Goal: Task Accomplishment & Management: Use online tool/utility

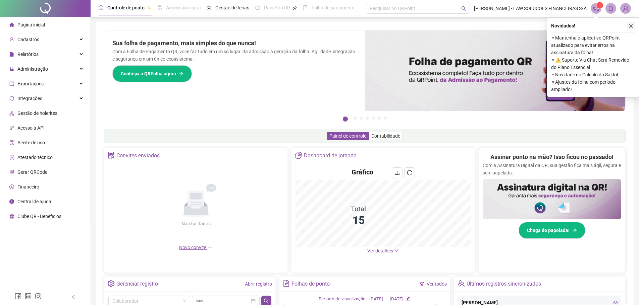
click at [629, 24] on icon "close" at bounding box center [630, 25] width 5 height 5
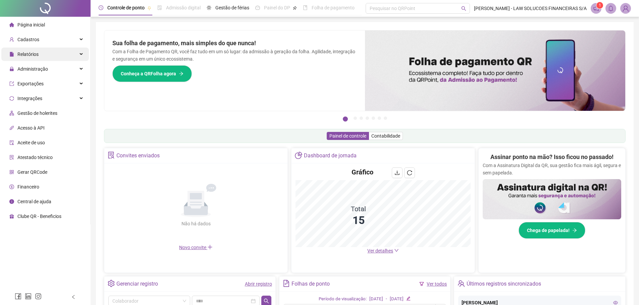
click at [42, 55] on div "Relatórios" at bounding box center [44, 54] width 87 height 13
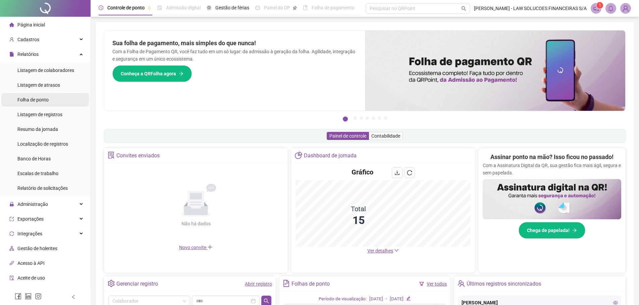
click at [54, 99] on li "Folha de ponto" at bounding box center [44, 99] width 87 height 13
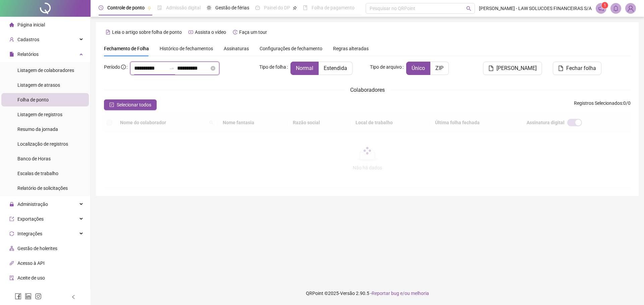
click at [147, 72] on input "**********" at bounding box center [150, 68] width 32 height 8
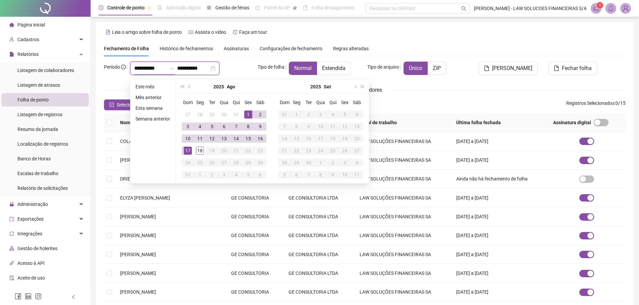
type input "**********"
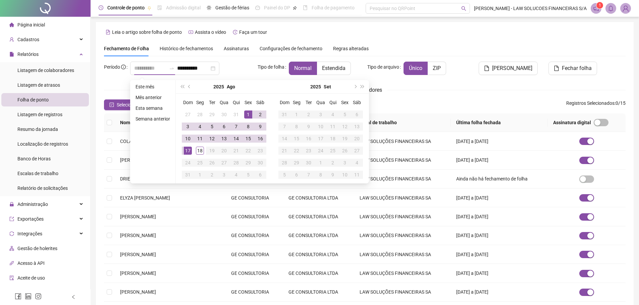
click at [249, 115] on div "1" at bounding box center [248, 115] width 8 height 8
type input "**********"
click at [245, 139] on div "15" at bounding box center [248, 139] width 8 height 8
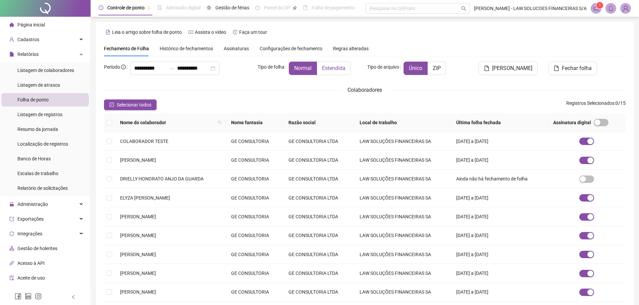
click at [342, 74] on label "Estendida" at bounding box center [334, 68] width 34 height 13
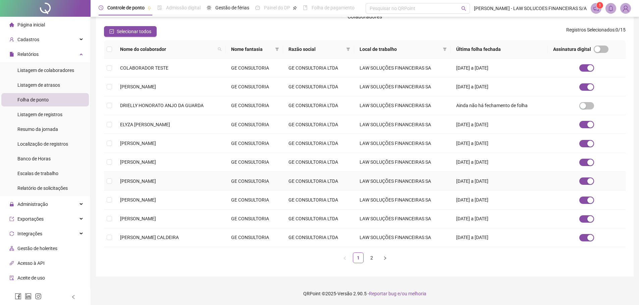
scroll to position [74, 0]
click at [143, 223] on td "[PERSON_NAME]" at bounding box center [170, 218] width 111 height 19
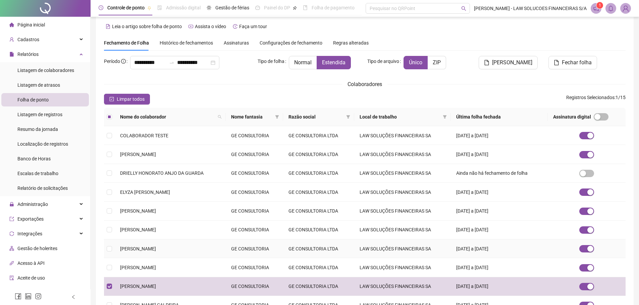
scroll to position [0, 0]
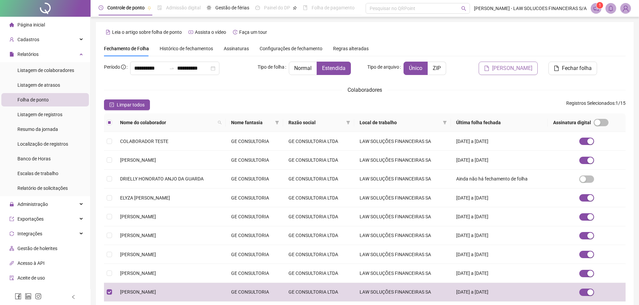
click at [504, 66] on span "[PERSON_NAME]" at bounding box center [512, 68] width 40 height 8
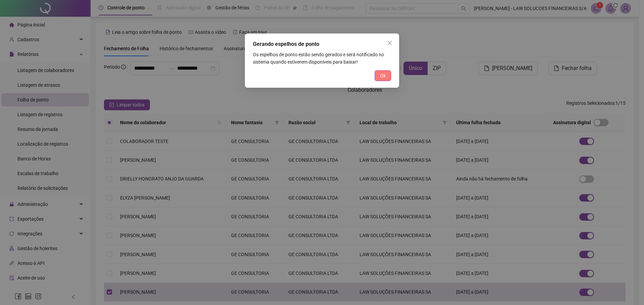
click at [384, 78] on span "Ok" at bounding box center [383, 75] width 6 height 7
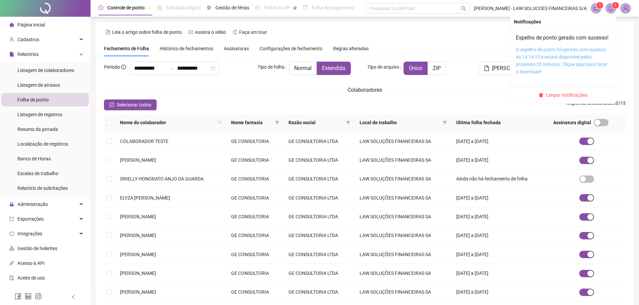
click at [547, 62] on link "O espelho de ponto foi gerado com sucesso às 14:14:10 e estará disponível pelos…" at bounding box center [562, 60] width 92 height 27
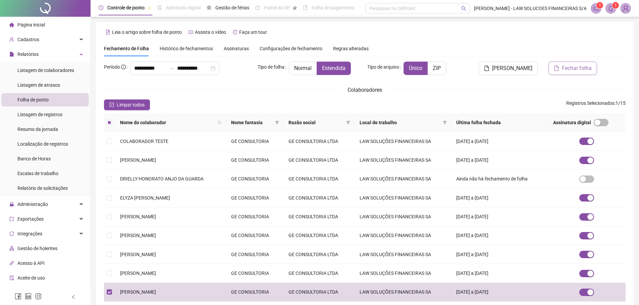
click at [567, 65] on span "Fechar folha" at bounding box center [576, 68] width 30 height 8
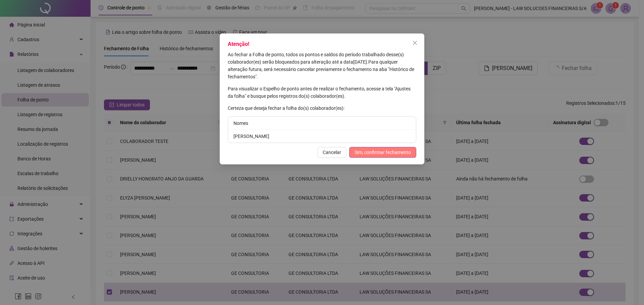
click at [379, 149] on span "Sim, confirmar fechamento" at bounding box center [382, 152] width 56 height 7
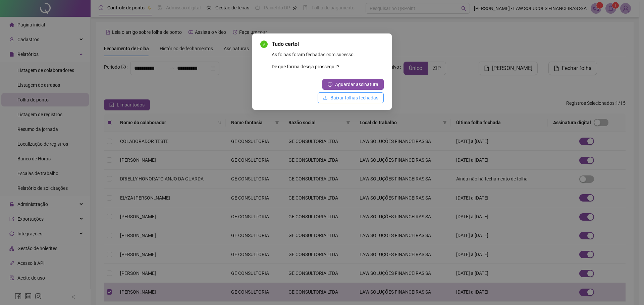
click at [364, 100] on span "Baixar folhas fechadas" at bounding box center [354, 97] width 48 height 7
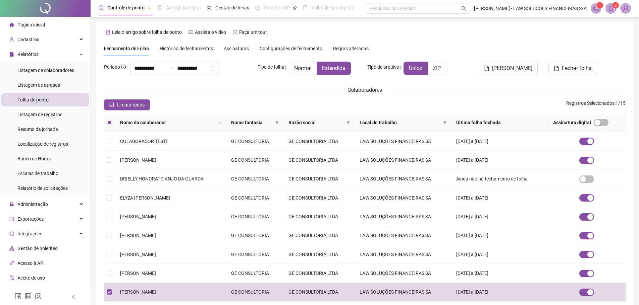
click at [609, 10] on icon "bell" at bounding box center [610, 8] width 6 height 6
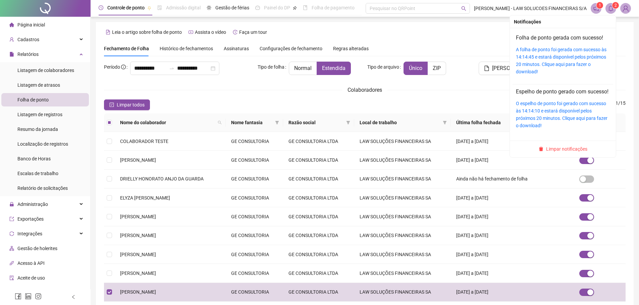
click at [536, 61] on div "A folha de ponto foi gerada com sucesso às 14:14:45 e estará disponível pelos p…" at bounding box center [563, 60] width 94 height 29
click at [539, 55] on link "A folha de ponto foi gerada com sucesso às 14:14:45 e estará disponível pelos p…" at bounding box center [561, 60] width 91 height 27
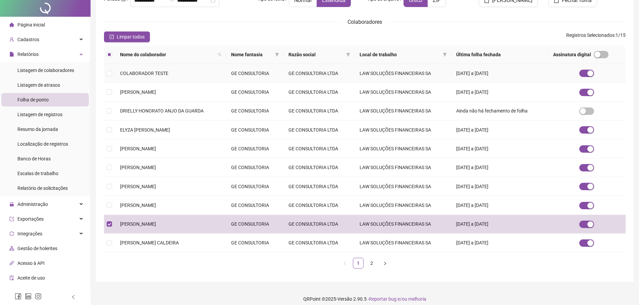
scroll to position [74, 0]
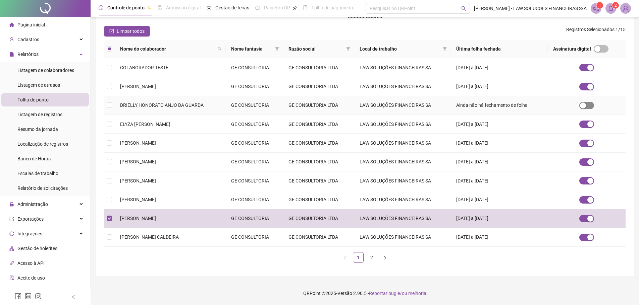
click at [585, 103] on div "button" at bounding box center [583, 106] width 6 height 6
click at [149, 233] on td "[PERSON_NAME] CALDEIRA" at bounding box center [170, 237] width 111 height 19
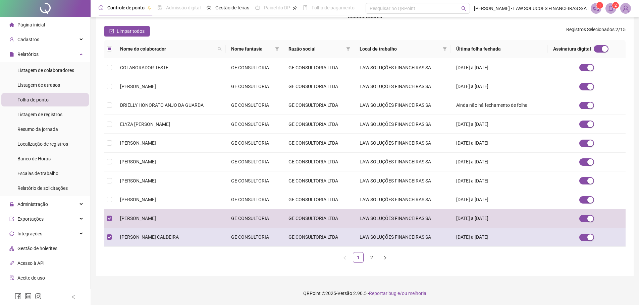
click at [179, 235] on span "[PERSON_NAME] CALDEIRA" at bounding box center [149, 237] width 59 height 5
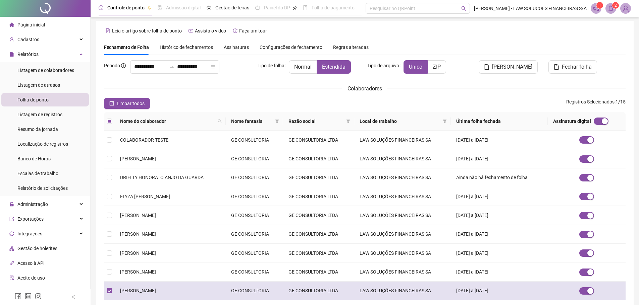
scroll to position [0, 0]
